Goal: Task Accomplishment & Management: Complete application form

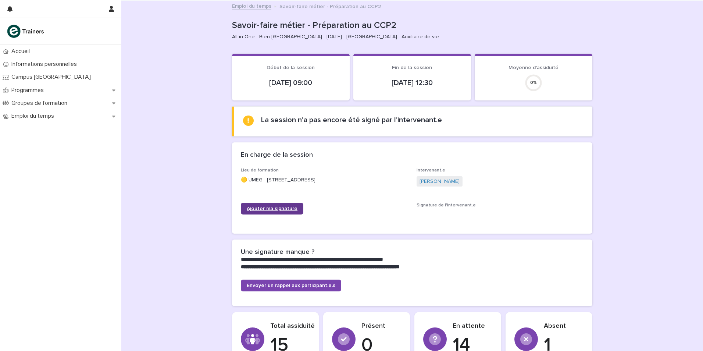
click at [287, 209] on span "Ajouter ma signature" at bounding box center [272, 208] width 51 height 5
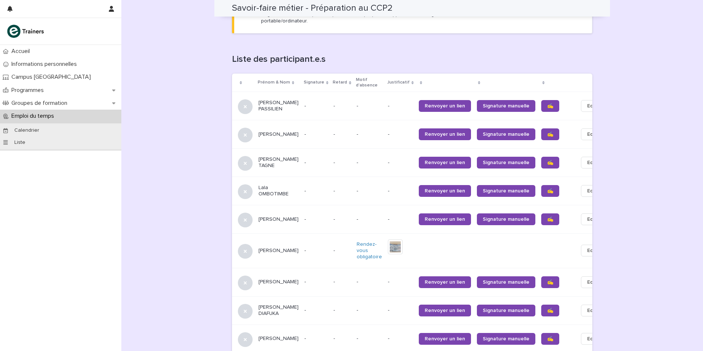
scroll to position [441, 0]
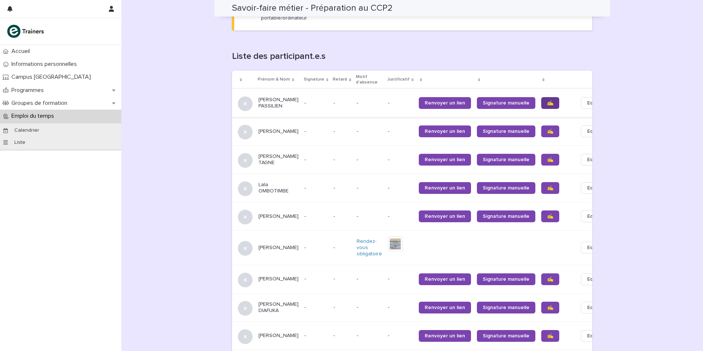
click at [547, 100] on span "✍️" at bounding box center [550, 102] width 6 height 5
click at [547, 129] on span "✍️" at bounding box center [550, 131] width 6 height 5
click at [547, 157] on span "✍️" at bounding box center [550, 159] width 6 height 5
click at [547, 185] on span "✍️" at bounding box center [550, 187] width 6 height 5
click at [547, 214] on span "✍️" at bounding box center [550, 216] width 6 height 5
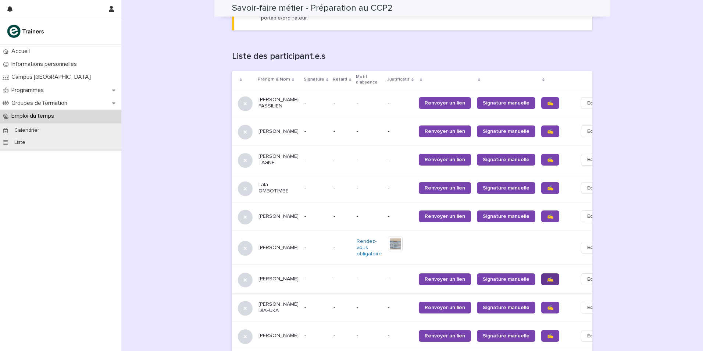
click at [547, 276] on span "✍️" at bounding box center [550, 278] width 6 height 5
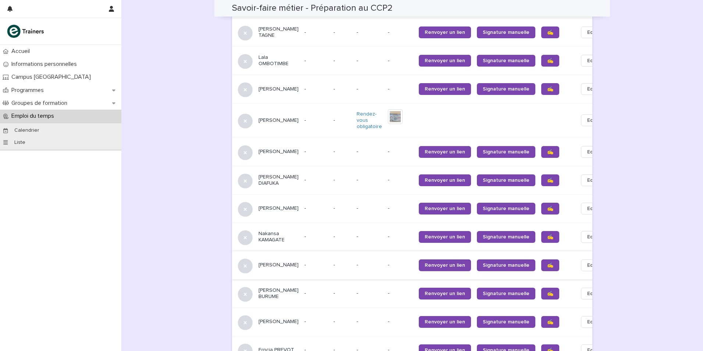
scroll to position [588, 0]
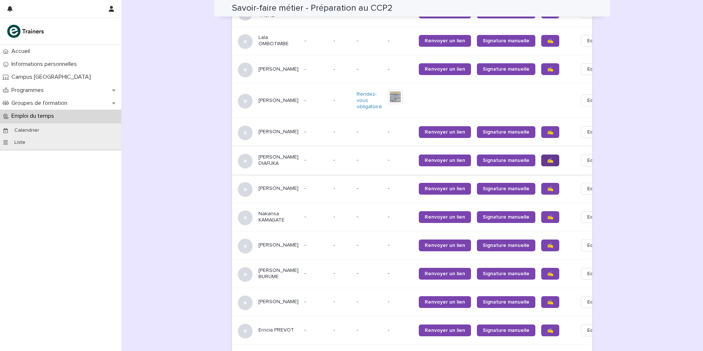
click at [547, 158] on span "✍️" at bounding box center [550, 160] width 6 height 5
click at [547, 190] on span "✍️" at bounding box center [550, 188] width 6 height 5
click at [547, 219] on span "✍️" at bounding box center [550, 216] width 6 height 5
click at [547, 248] on span "✍️" at bounding box center [550, 245] width 6 height 5
click at [547, 276] on span "✍️" at bounding box center [550, 273] width 6 height 5
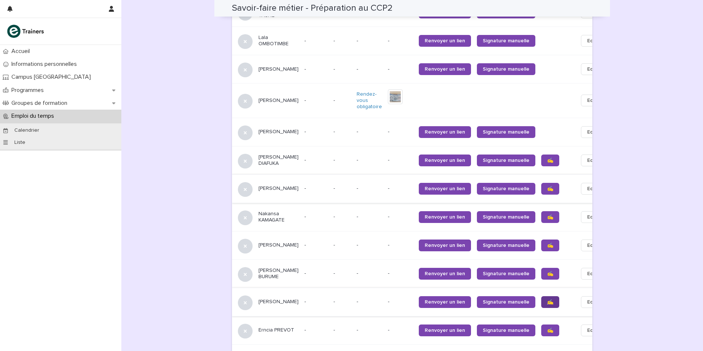
click at [541, 307] on link "✍️" at bounding box center [550, 302] width 18 height 12
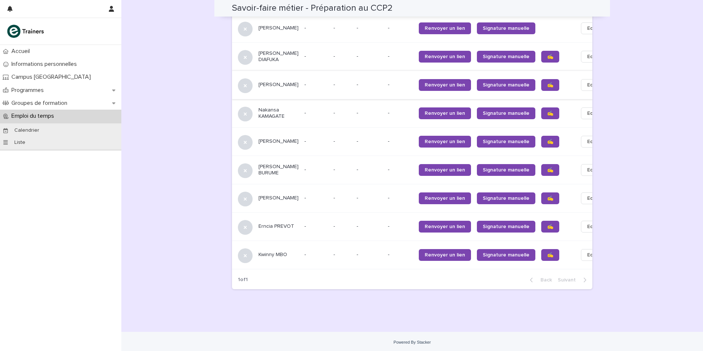
scroll to position [698, 0]
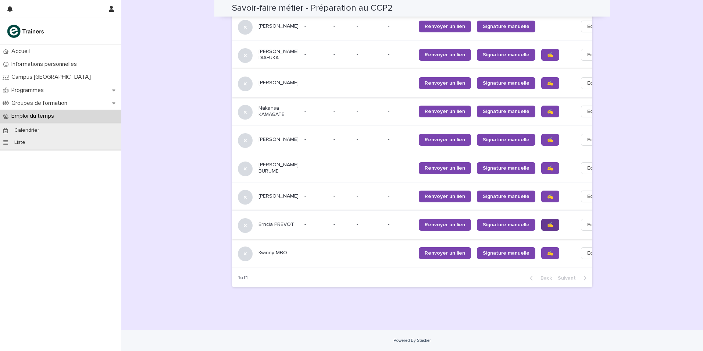
click at [547, 227] on span "✍️" at bounding box center [550, 224] width 6 height 5
click at [547, 255] on span "✍️" at bounding box center [550, 252] width 6 height 5
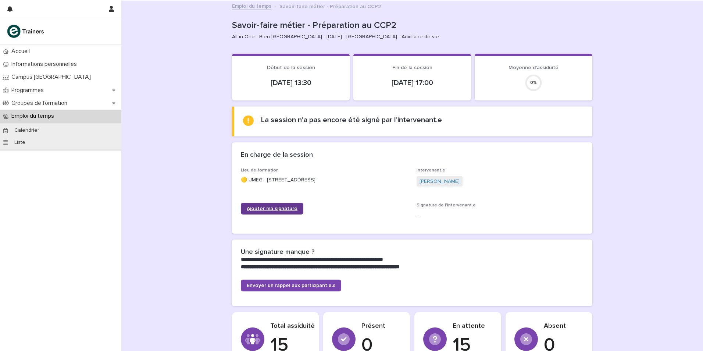
click at [284, 208] on span "Ajouter ma signature" at bounding box center [272, 208] width 51 height 5
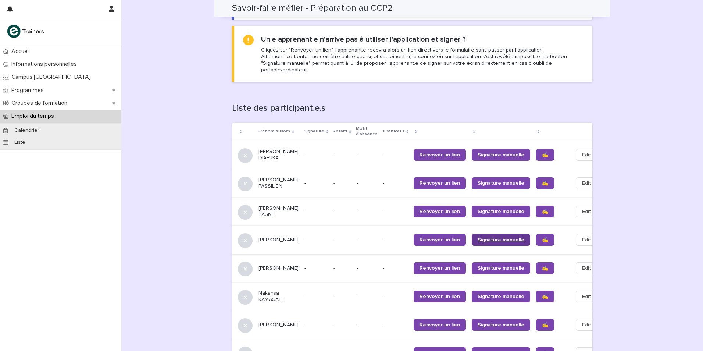
scroll to position [404, 0]
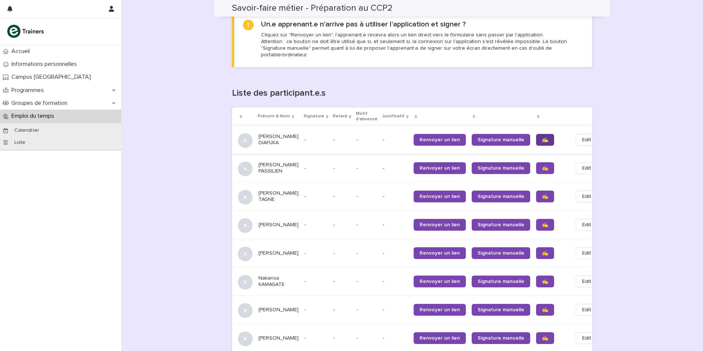
click at [542, 137] on span "✍️" at bounding box center [545, 139] width 6 height 5
click at [542, 165] on span "✍️" at bounding box center [545, 167] width 6 height 5
click at [542, 194] on span "✍️" at bounding box center [545, 196] width 6 height 5
click at [542, 225] on span "✍️" at bounding box center [545, 224] width 6 height 5
click at [536, 257] on link "✍️" at bounding box center [545, 253] width 18 height 12
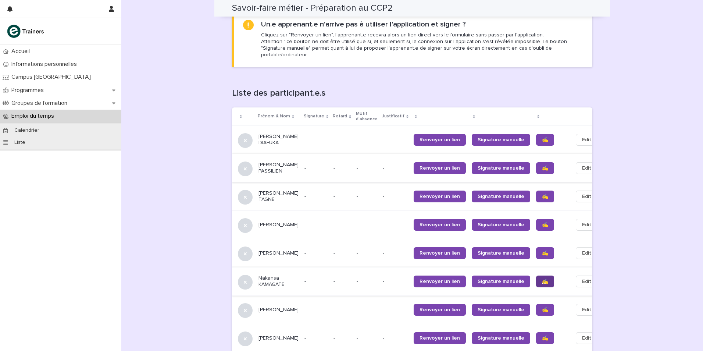
click at [542, 284] on span "✍️" at bounding box center [545, 281] width 6 height 5
click at [542, 312] on span "✍️" at bounding box center [545, 309] width 6 height 5
click at [542, 340] on span "✍️" at bounding box center [545, 337] width 6 height 5
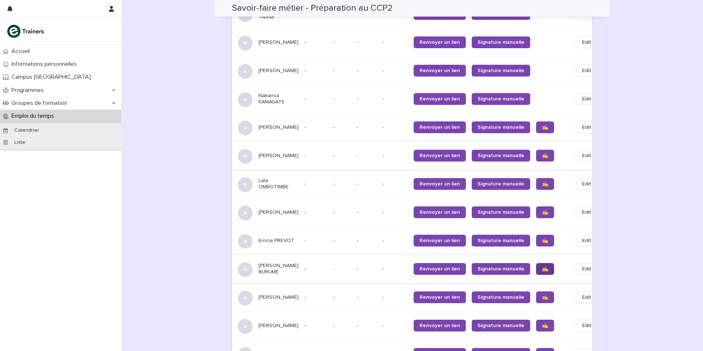
scroll to position [588, 0]
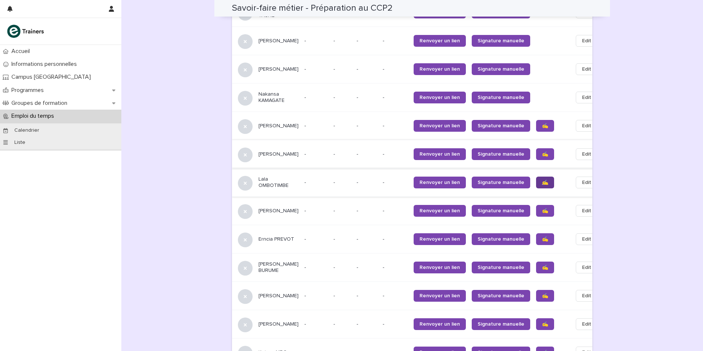
click at [542, 185] on span "✍️" at bounding box center [545, 182] width 6 height 5
click at [542, 213] on span "✍️" at bounding box center [545, 210] width 6 height 5
click at [542, 241] on span "✍️" at bounding box center [545, 238] width 6 height 5
click at [542, 270] on span "✍️" at bounding box center [545, 267] width 6 height 5
click at [542, 326] on span "✍️" at bounding box center [545, 323] width 6 height 5
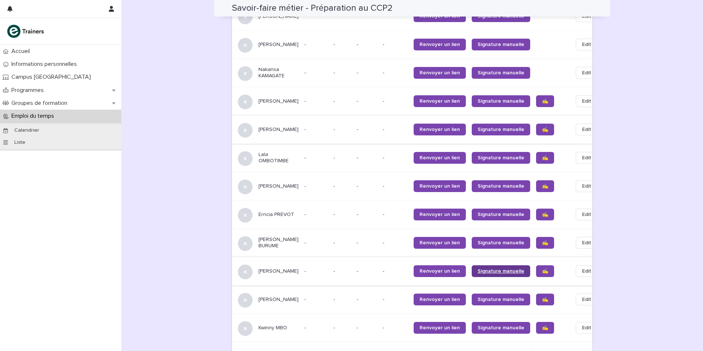
scroll to position [662, 0]
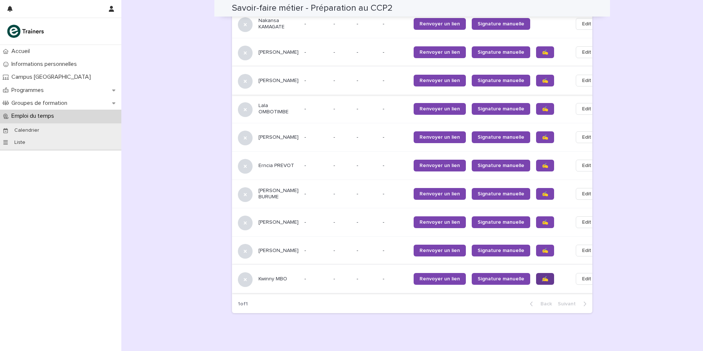
click at [542, 281] on span "✍️" at bounding box center [545, 278] width 6 height 5
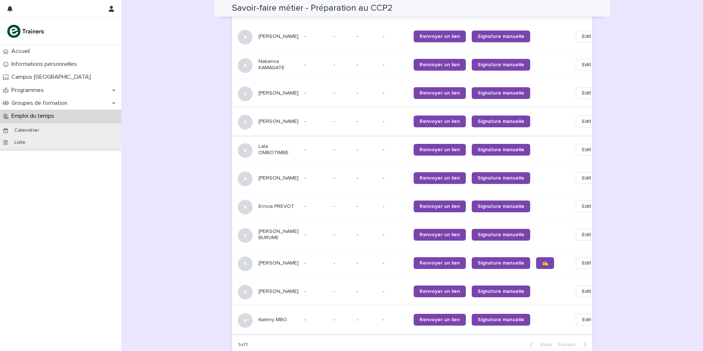
scroll to position [625, 0]
